Goal: Task Accomplishment & Management: Complete application form

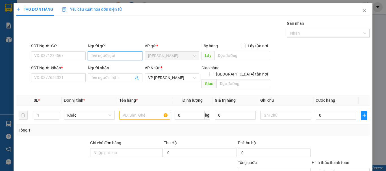
click at [107, 58] on input "Người gửi" at bounding box center [115, 55] width 55 height 9
type input "LỘC HƯNG"
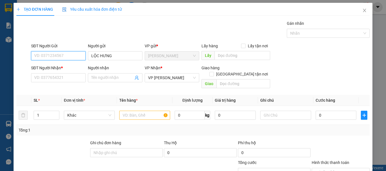
click at [76, 55] on input "SĐT Người Gửi" at bounding box center [58, 55] width 55 height 9
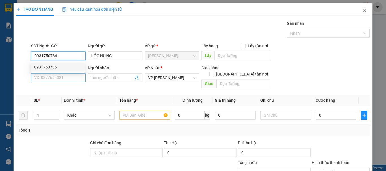
type input "0931750736"
click at [77, 79] on input "SĐT Người Nhận *" at bounding box center [58, 77] width 55 height 9
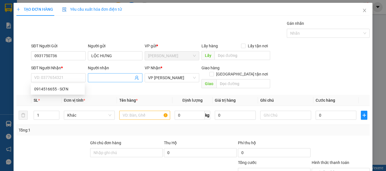
click at [104, 77] on input "Người nhận" at bounding box center [112, 78] width 42 height 6
type input "HẢI DƯƠNG"
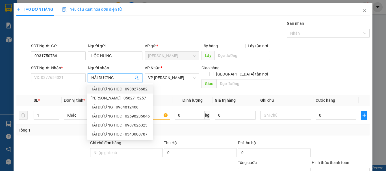
click at [113, 89] on div "HẢI DƯƠNG HỌC - 0938276682" at bounding box center [119, 89] width 59 height 6
type input "0938276682"
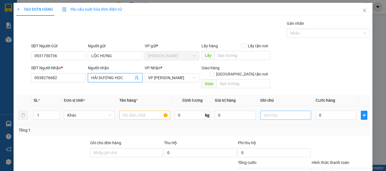
type input "HẢI DƯƠNG HỌC"
click at [275, 112] on input "text" at bounding box center [285, 115] width 51 height 9
type input "CHƯA CƯỚC PR TÍNH"
click at [136, 112] on input "text" at bounding box center [144, 115] width 51 height 9
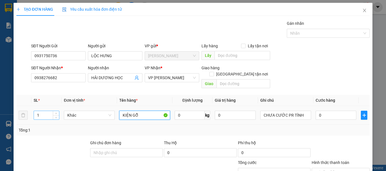
type input "KIỆN GỖ"
click at [45, 111] on input "1" at bounding box center [46, 115] width 25 height 8
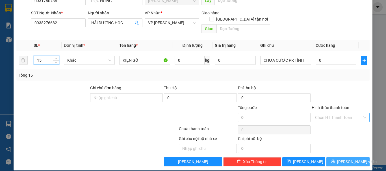
type input "15"
click at [352, 159] on span "[PERSON_NAME] và In" at bounding box center [357, 162] width 40 height 6
click at [348, 159] on span "[PERSON_NAME] và In" at bounding box center [357, 162] width 40 height 6
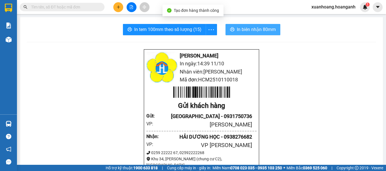
click at [249, 32] on span "In biên nhận 80mm" at bounding box center [256, 29] width 39 height 7
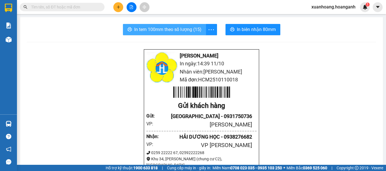
click at [154, 33] on span "In tem 100mm theo số lượng (15)" at bounding box center [167, 29] width 67 height 7
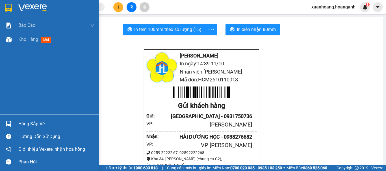
click at [8, 10] on img at bounding box center [8, 8] width 7 height 8
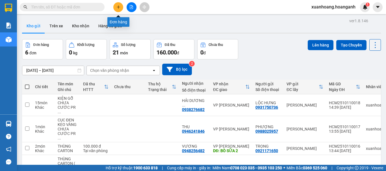
click at [116, 7] on icon "plus" at bounding box center [118, 7] width 4 height 4
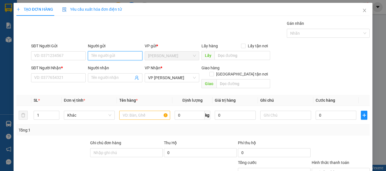
click at [114, 55] on input "Người gửi" at bounding box center [115, 55] width 55 height 9
type input "[PERSON_NAME]"
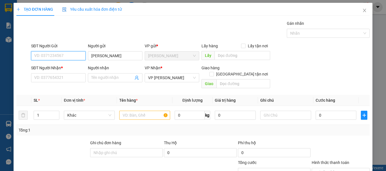
click at [75, 55] on input "SĐT Người Gửi" at bounding box center [58, 55] width 55 height 9
type input "0909090799"
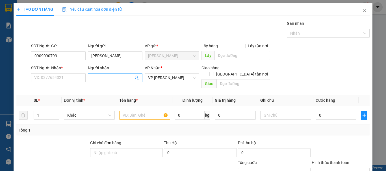
click at [96, 79] on input "Người nhận" at bounding box center [112, 78] width 42 height 6
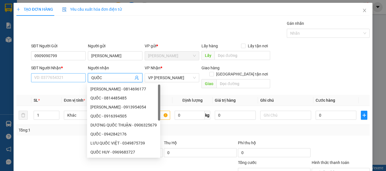
type input "QUỐC"
click at [71, 78] on input "SĐT Người Nhận *" at bounding box center [58, 77] width 55 height 9
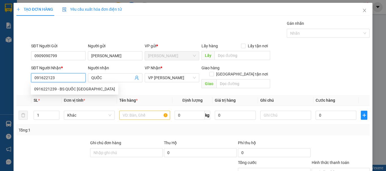
type input "0916221239"
click at [72, 90] on div "0916221239 - BS QUỐC [GEOGRAPHIC_DATA]" at bounding box center [74, 89] width 81 height 6
type input "BS QUỐC OK"
type input "GIAO 5/10=40K"
type input "40.000"
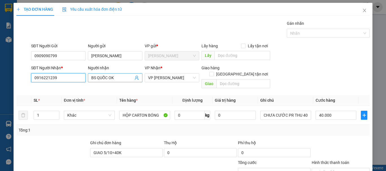
type input "0916221239"
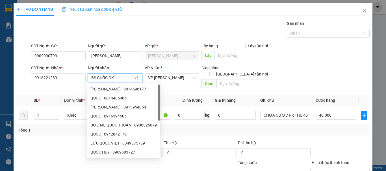
drag, startPoint x: 116, startPoint y: 76, endPoint x: 108, endPoint y: 77, distance: 8.2
click at [108, 77] on input "BS QUỐC OK" at bounding box center [112, 78] width 42 height 6
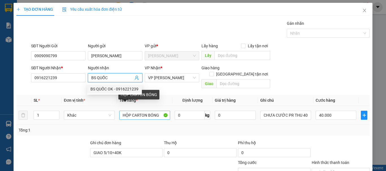
type input "BS QUỐC"
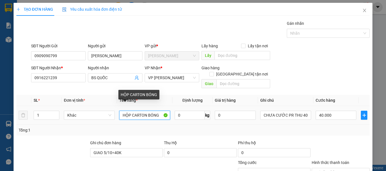
drag, startPoint x: 121, startPoint y: 108, endPoint x: 167, endPoint y: 113, distance: 46.9
click at [167, 113] on input "HỘP CARTON BÓNG" at bounding box center [144, 115] width 51 height 9
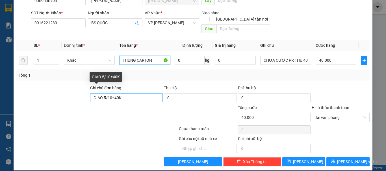
type input "THÙNG CARTON"
drag, startPoint x: 127, startPoint y: 93, endPoint x: 75, endPoint y: 96, distance: 52.0
click at [75, 96] on div "Ghi chú đơn hàng GIAO 5/10=40K Thu Hộ 0 Phí thu hộ 0" at bounding box center [193, 95] width 354 height 20
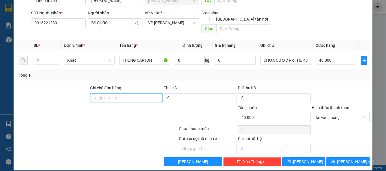
scroll to position [0, 0]
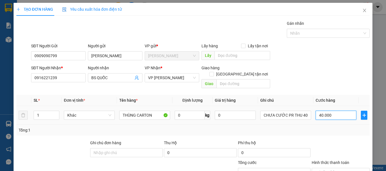
click at [329, 111] on input "40.000" at bounding box center [336, 115] width 41 height 9
type input "0"
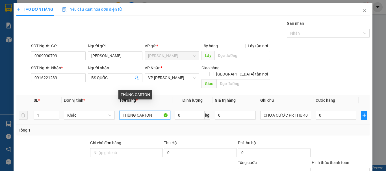
click at [160, 111] on input "THÙNG CARTON" at bounding box center [144, 115] width 51 height 9
type input "THÙNG CARTON BÓNG ĐÈN"
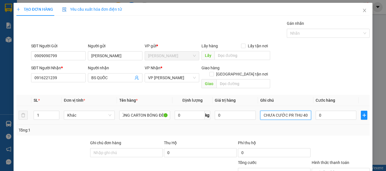
click at [306, 111] on input "CHƯA CƯỚC PR THU 40" at bounding box center [285, 115] width 51 height 9
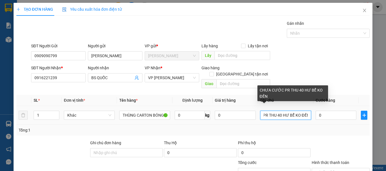
scroll to position [55, 0]
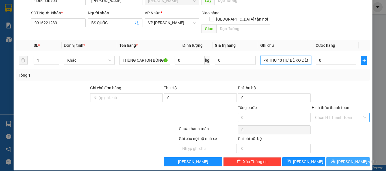
type input "CHƯA CƯỚC PR THU 40 HƯ BỂ KO ĐỀN"
click at [352, 159] on span "[PERSON_NAME] và In" at bounding box center [357, 162] width 40 height 6
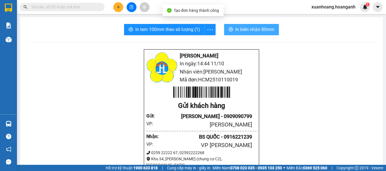
click at [265, 27] on span "In biên nhận 80mm" at bounding box center [254, 29] width 39 height 7
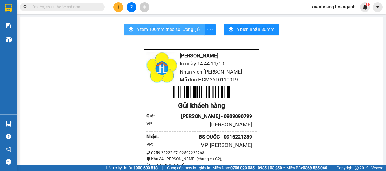
click at [186, 29] on span "In tem 100mm theo số lượng (1)" at bounding box center [167, 29] width 65 height 7
click at [86, 6] on input "text" at bounding box center [64, 7] width 67 height 6
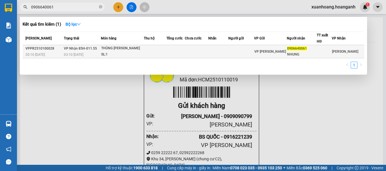
type input "0906640061"
click at [141, 53] on div "SL: 1" at bounding box center [122, 55] width 42 height 6
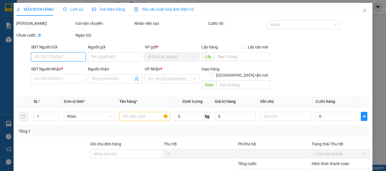
type input "0906640061"
type input "NHUNG"
type input "0"
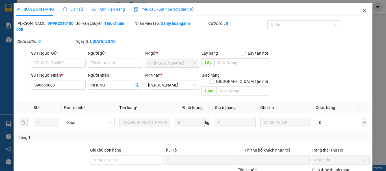
click at [362, 10] on icon "close" at bounding box center [364, 10] width 5 height 5
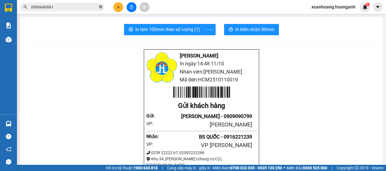
click at [100, 8] on icon "close-circle" at bounding box center [100, 6] width 3 height 3
click at [121, 8] on button at bounding box center [118, 7] width 10 height 10
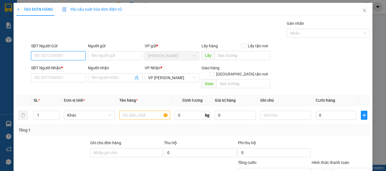
click at [71, 58] on input "SĐT Người Gửi" at bounding box center [58, 55] width 55 height 9
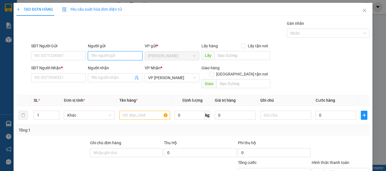
click at [90, 56] on input "Người gửi" at bounding box center [115, 55] width 55 height 9
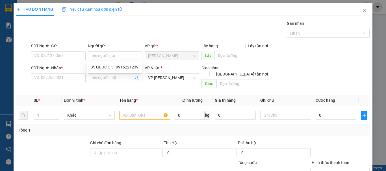
click at [54, 89] on div "Transit Pickup Surcharge Ids Transit Deliver Surcharge Ids Transit Deliver Surc…" at bounding box center [192, 120] width 353 height 201
click at [92, 80] on input "Người nhận" at bounding box center [112, 78] width 42 height 6
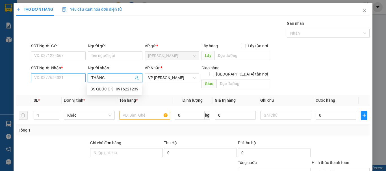
type input "THẮNG"
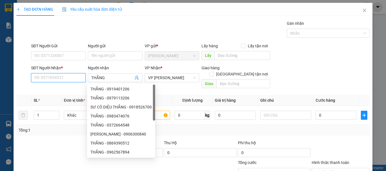
click at [68, 81] on input "SĐT Người Nhận *" at bounding box center [58, 77] width 55 height 9
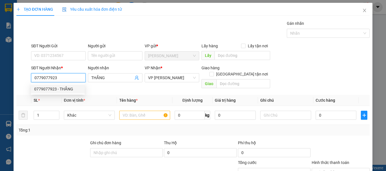
click at [68, 90] on div "0779077923 - THẮNG" at bounding box center [57, 89] width 47 height 6
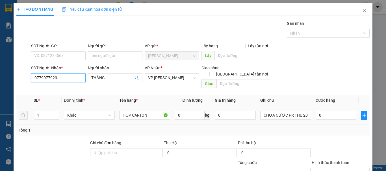
scroll to position [55, 0]
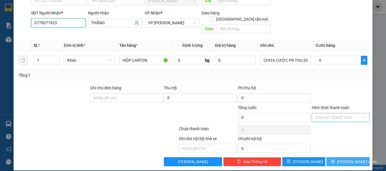
type input "0779077923"
click at [354, 159] on span "[PERSON_NAME] và In" at bounding box center [357, 162] width 40 height 6
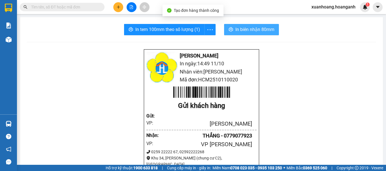
click at [229, 30] on icon "printer" at bounding box center [231, 29] width 5 height 5
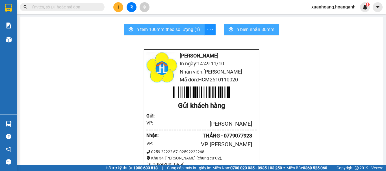
click at [163, 31] on span "In tem 100mm theo số lượng (1)" at bounding box center [167, 29] width 65 height 7
